Goal: Information Seeking & Learning: Understand process/instructions

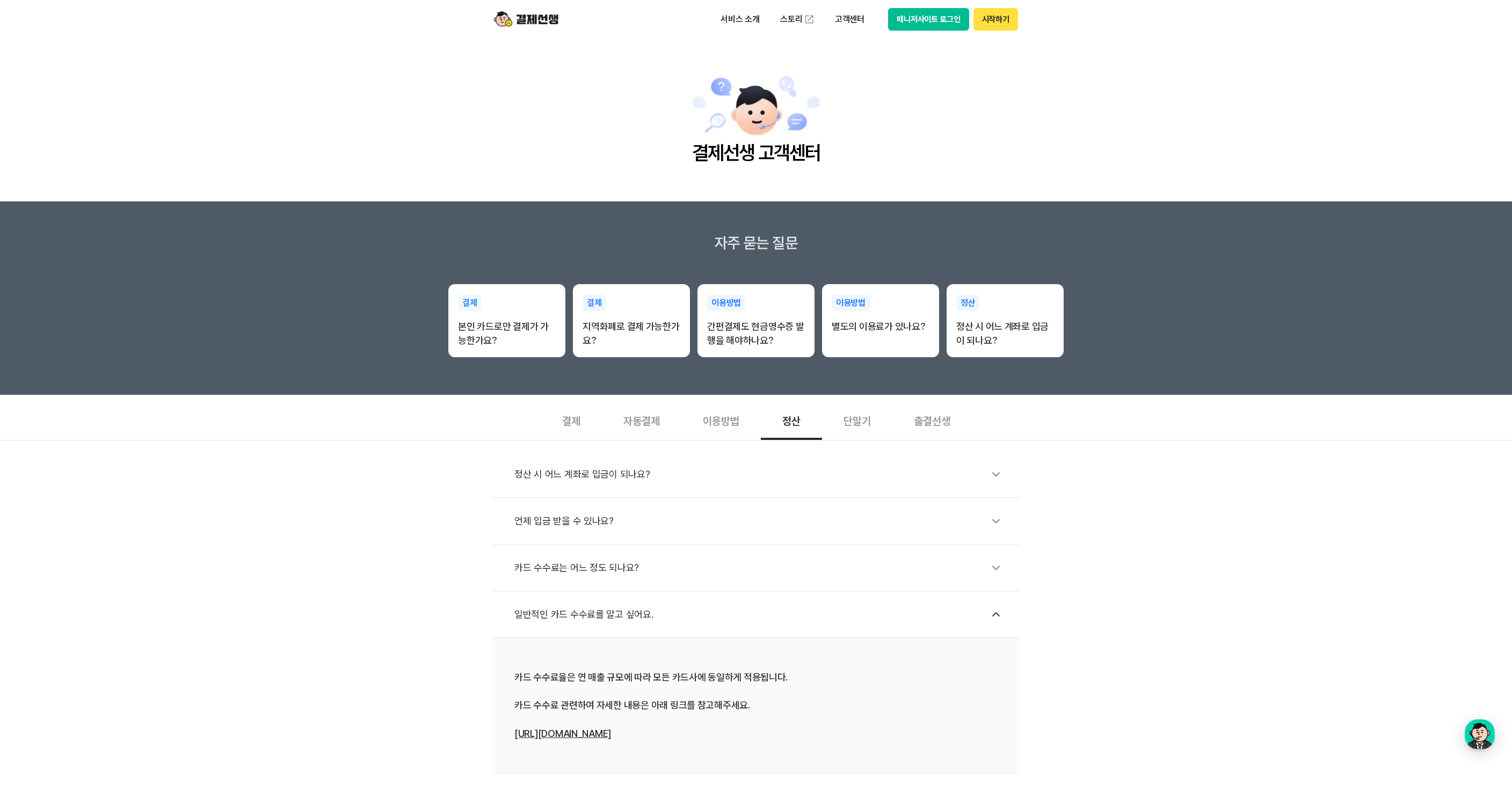
click at [233, 440] on div "정산 시 어느 계좌로 입금이 되나요? 언제 입금 받을 수 있나요? 카드 수수료는 어느 정도 되나요? 일반적인 카드 수수료를 알고 싶어요. 카드…" at bounding box center [756, 630] width 1512 height 380
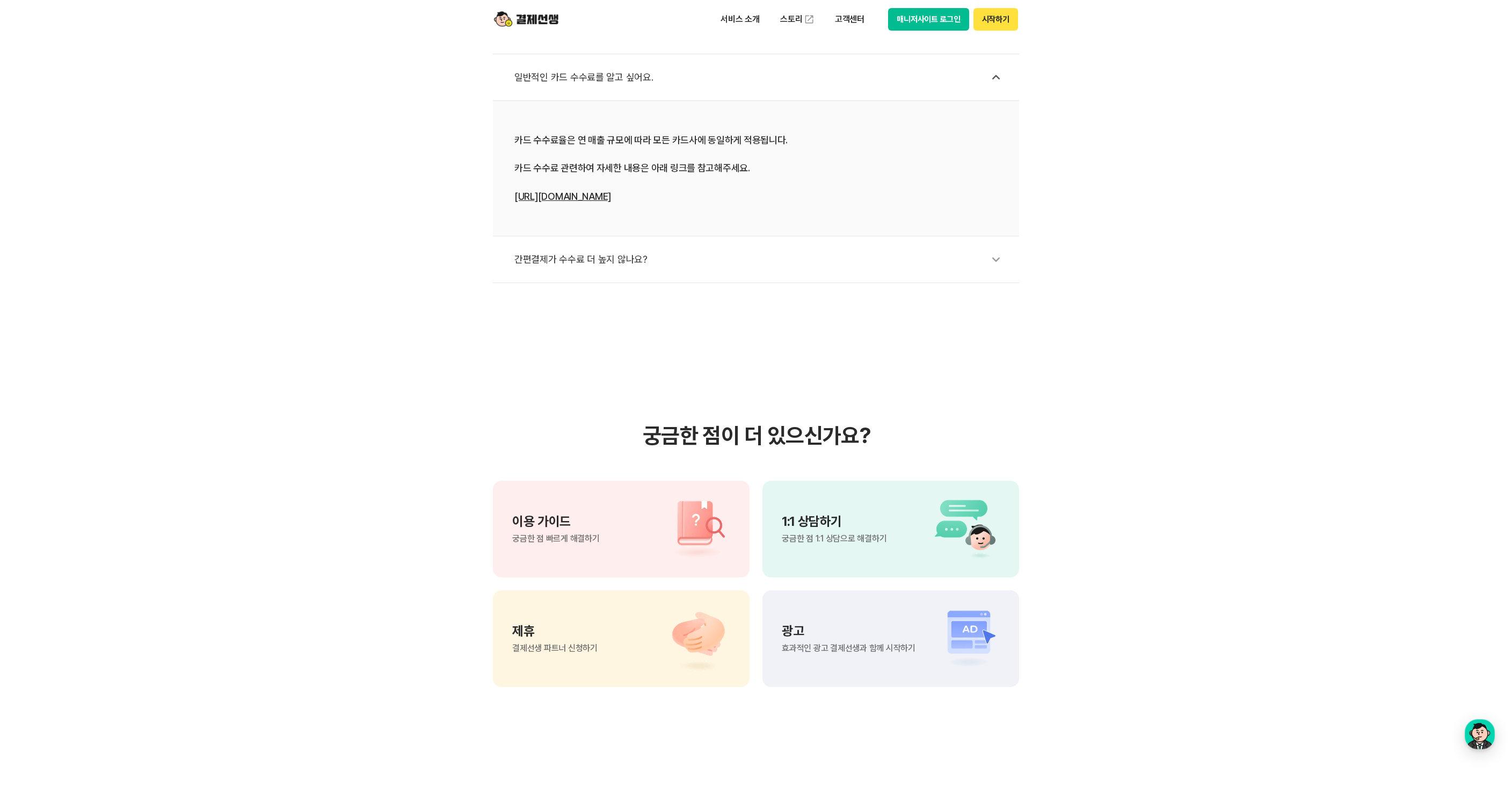
click at [1135, 468] on section "궁금한 점이 더 있으신가요? 이용 가이드 궁금한 점 빠르게 해결하기 1:1 상담하기 궁금한 점 1:1 상담으로 해결하기 제휴 결제선생 파트너 …" at bounding box center [756, 555] width 1512 height 544
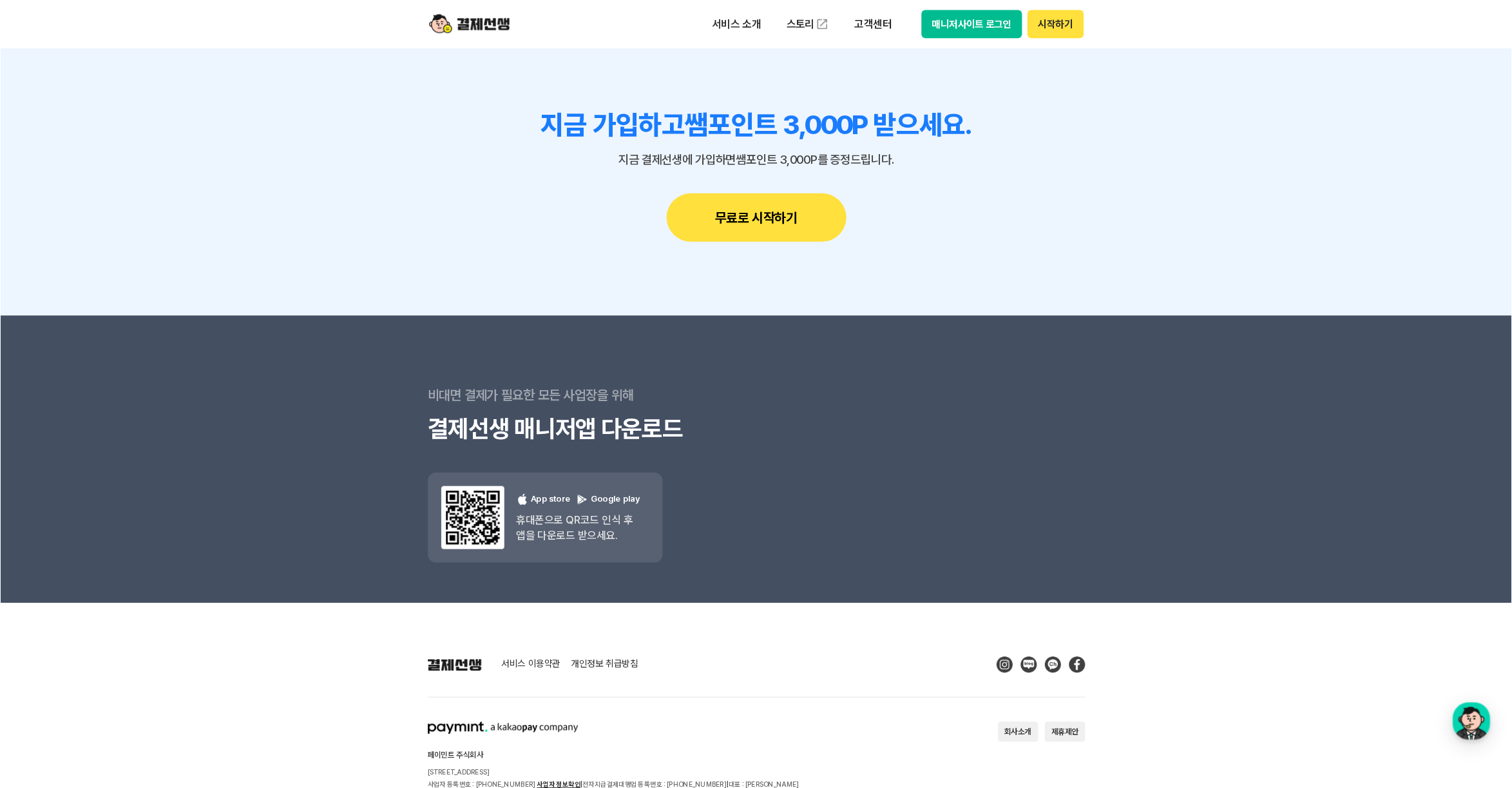
scroll to position [1603, 0]
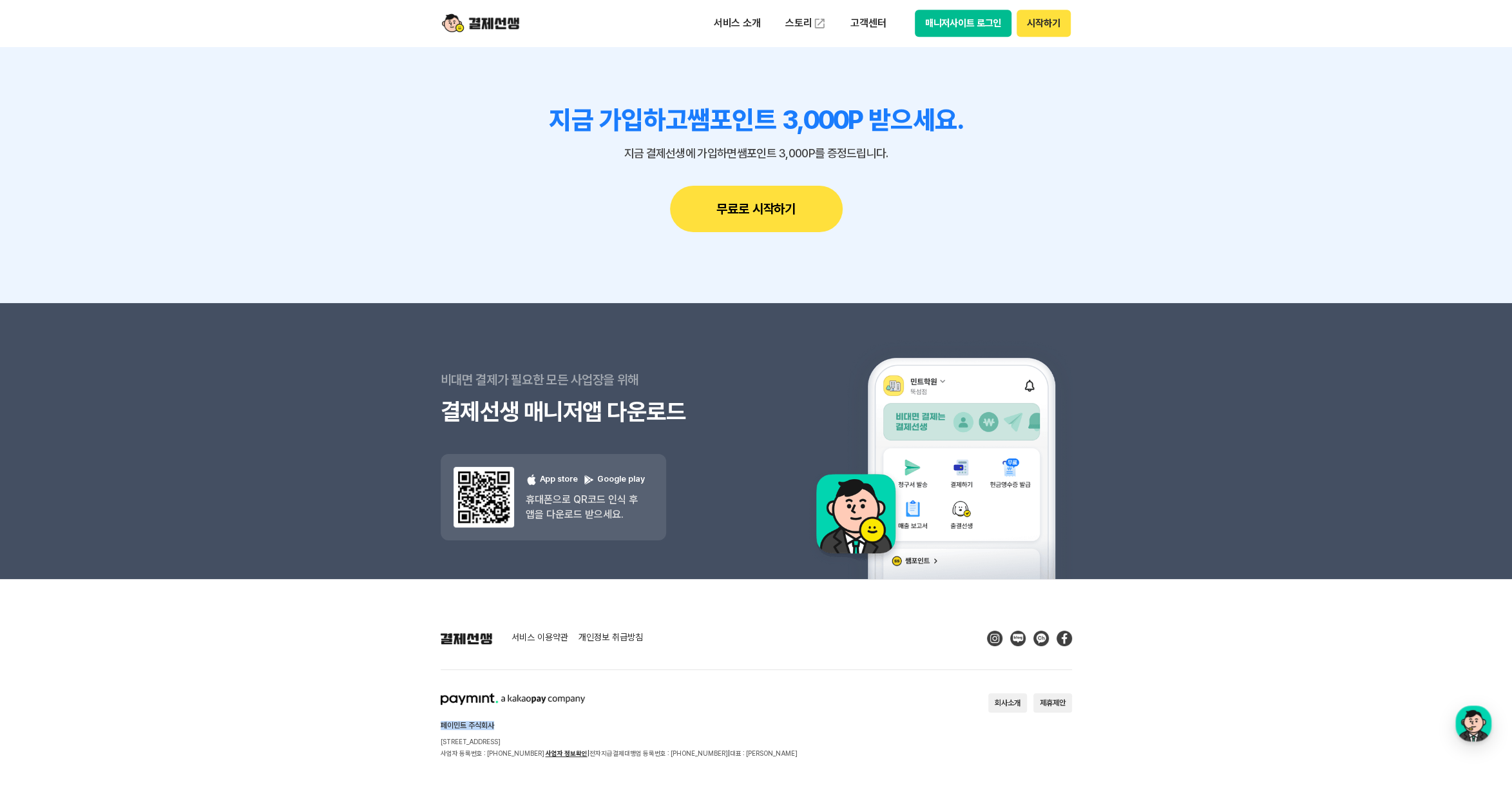
drag, startPoint x: 498, startPoint y: 722, endPoint x: 376, endPoint y: 714, distance: 122.3
click at [376, 714] on footer "서비스 이용약관 개인정보 취급방침 페이민트 주식회사 [STREET_ADDRESS] 사업자 등록번호 : [PHONE_NUMBER] 사업자 정보확…" at bounding box center [756, 701] width 1512 height 244
click at [916, 710] on section "페이민트 주식회사 [STREET_ADDRESS] 사업자 등록번호 : [PHONE_NUMBER] 사업자 정보확인 | 전자지급결제대행업 등록번호 …" at bounding box center [756, 726] width 632 height 66
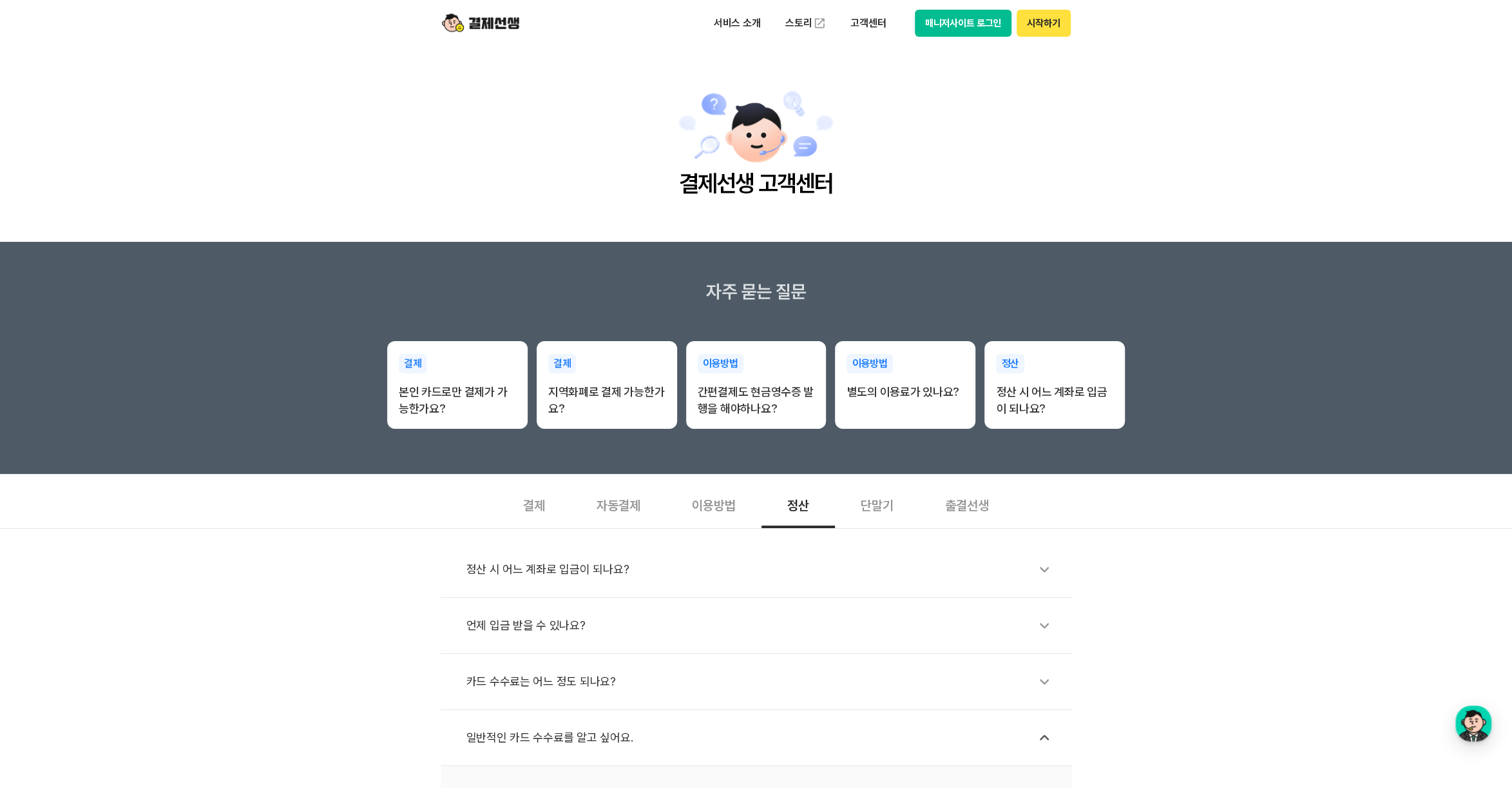
scroll to position [0, 0]
drag, startPoint x: 749, startPoint y: 26, endPoint x: 783, endPoint y: 37, distance: 35.7
click at [751, 26] on p "서비스 소개" at bounding box center [737, 23] width 65 height 23
click at [1009, 145] on main "결제선생 고객센터" at bounding box center [756, 144] width 1512 height 195
drag, startPoint x: 746, startPoint y: 31, endPoint x: 746, endPoint y: 44, distance: 13.0
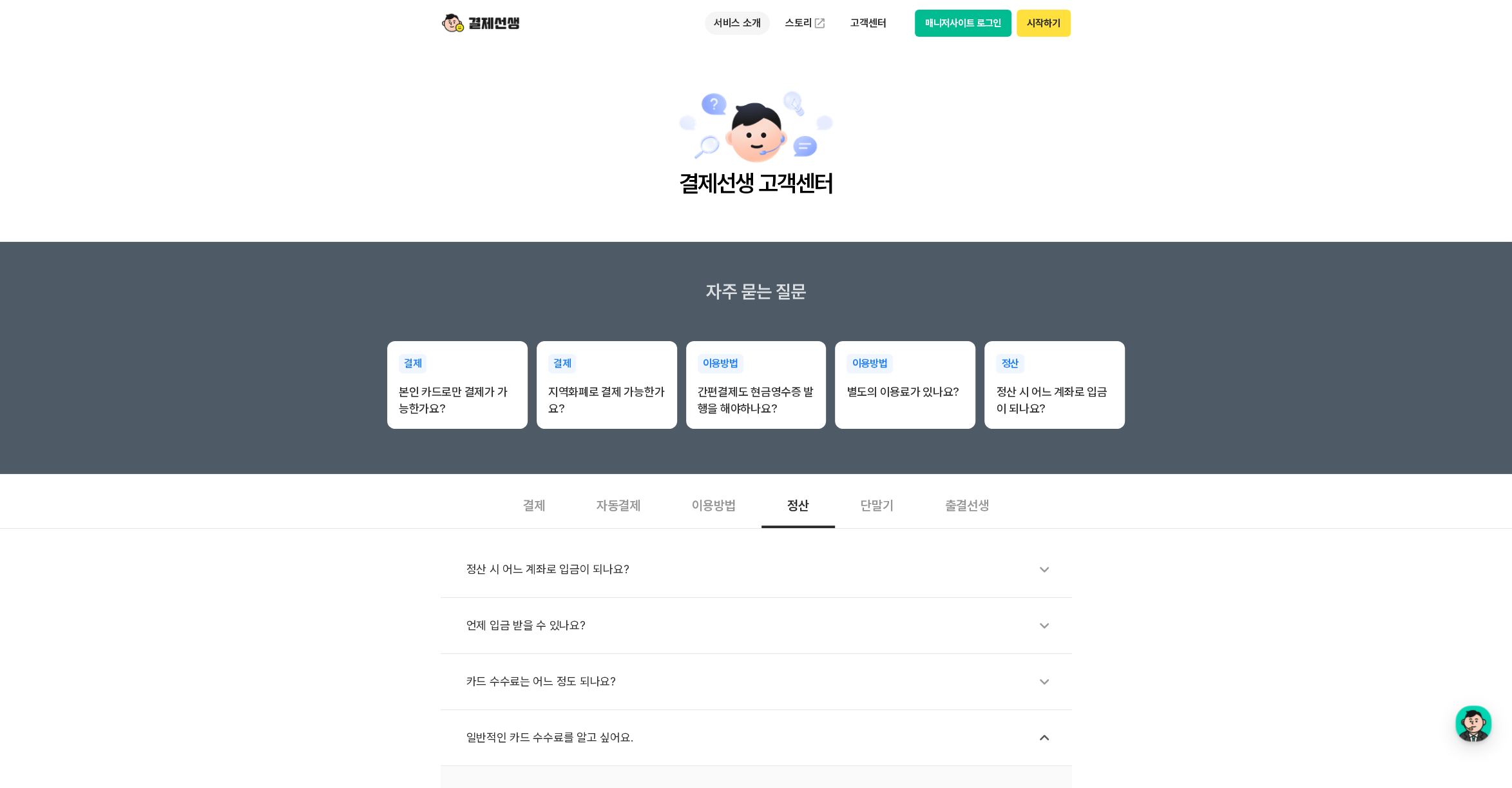
click at [748, 31] on p "서비스 소개" at bounding box center [737, 23] width 65 height 23
click at [747, 98] on link "결제하기" at bounding box center [759, 101] width 109 height 26
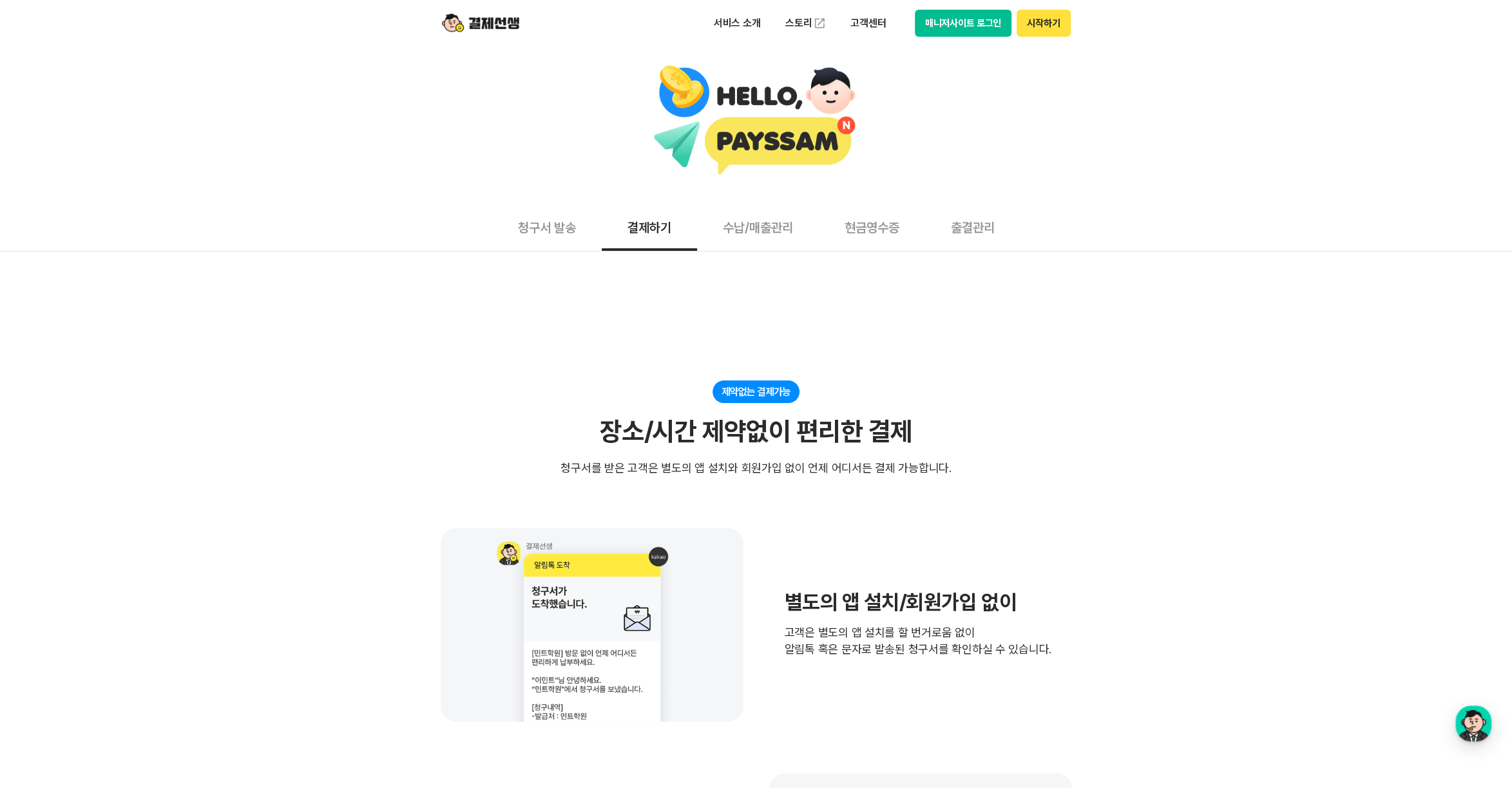
drag, startPoint x: 1399, startPoint y: 230, endPoint x: 981, endPoint y: 116, distance: 433.3
click at [1398, 229] on div "청구서 발송 결제하기 수납/매출관리 현금영수증 출결관리" at bounding box center [756, 227] width 1512 height 48
